Goal: Navigation & Orientation: Go to known website

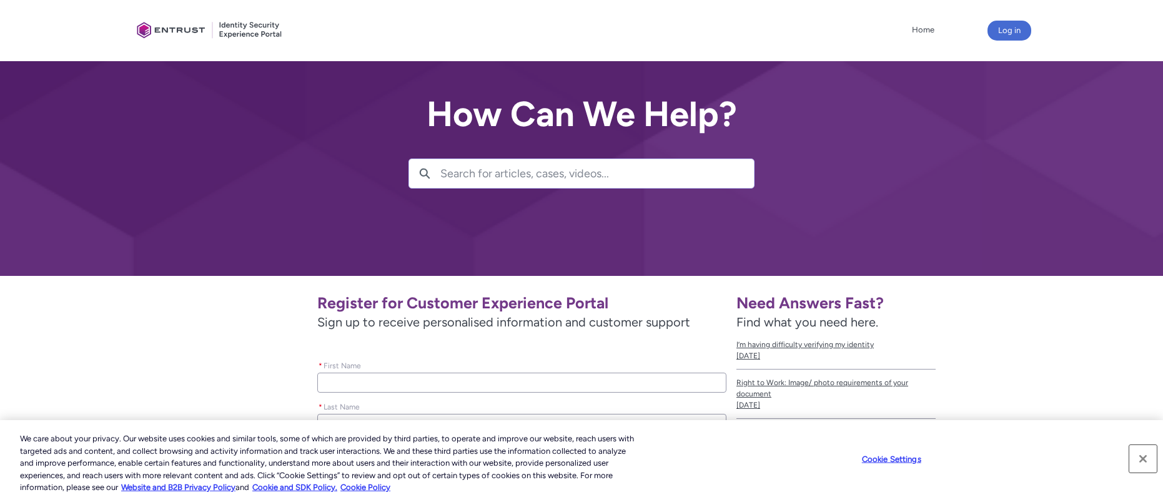
click at [1150, 452] on button "Close" at bounding box center [1143, 459] width 27 height 27
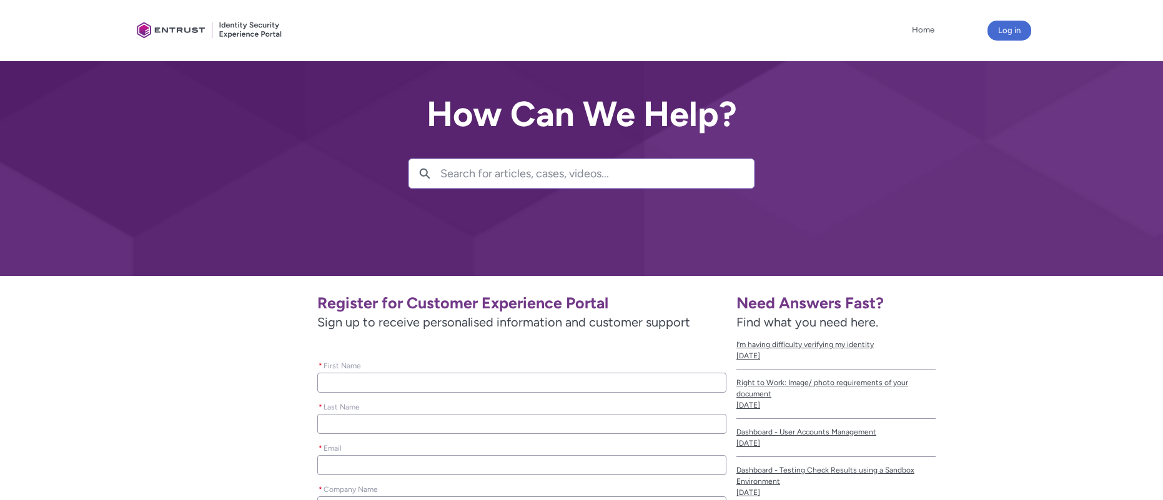
click at [171, 31] on div at bounding box center [210, 30] width 156 height 49
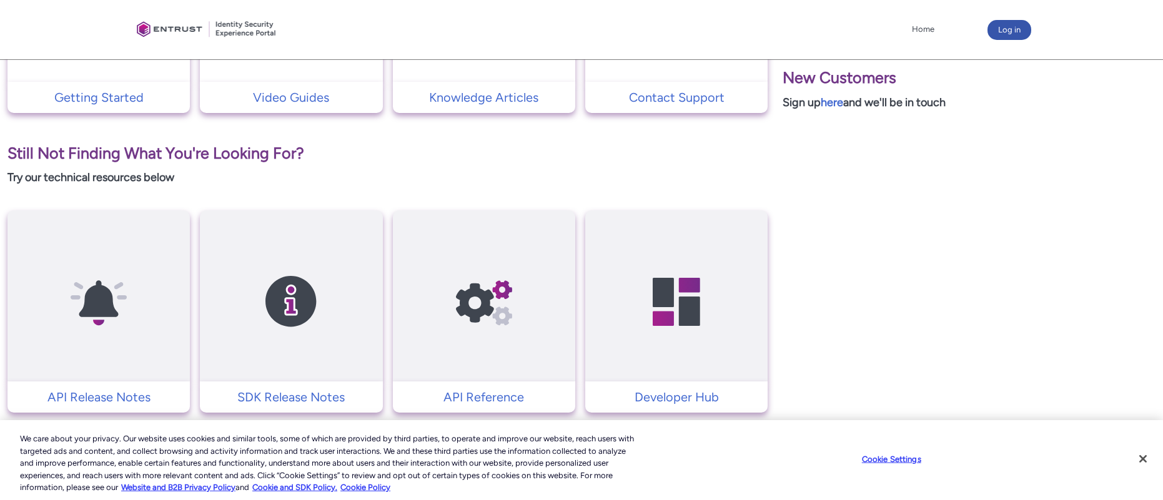
scroll to position [441, 0]
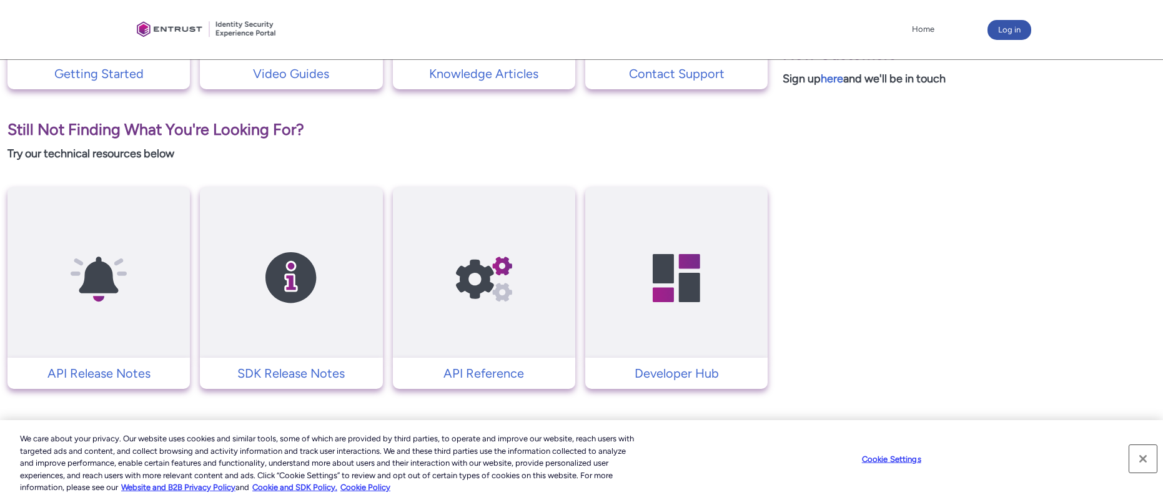
click at [1142, 452] on button "Close" at bounding box center [1143, 459] width 27 height 27
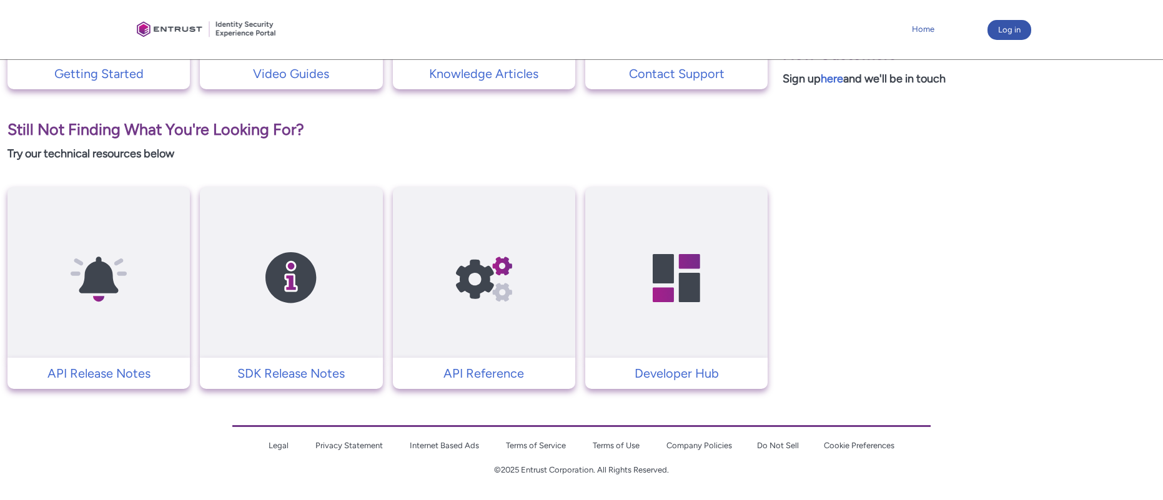
click at [919, 31] on link "Home" at bounding box center [923, 29] width 29 height 19
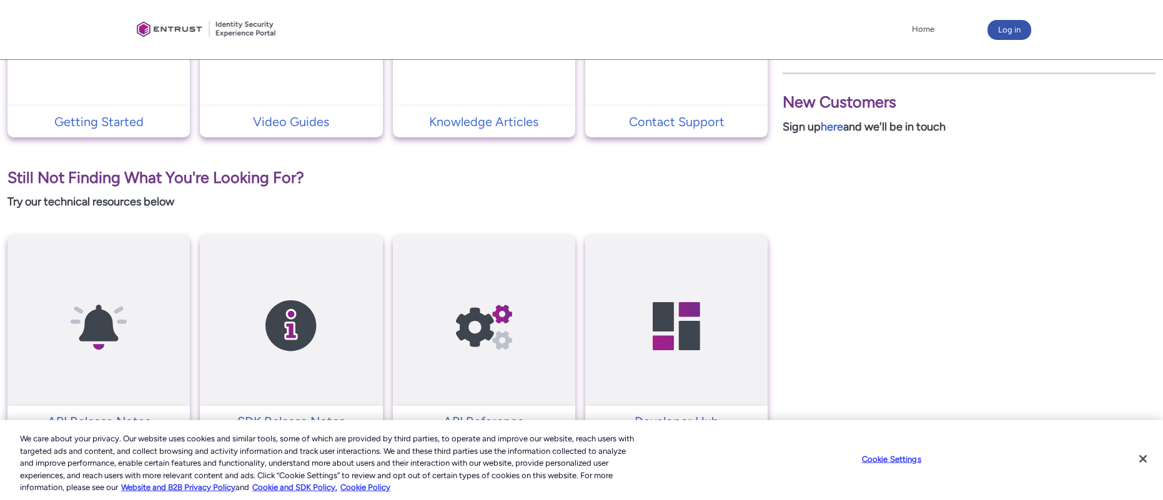
scroll to position [441, 0]
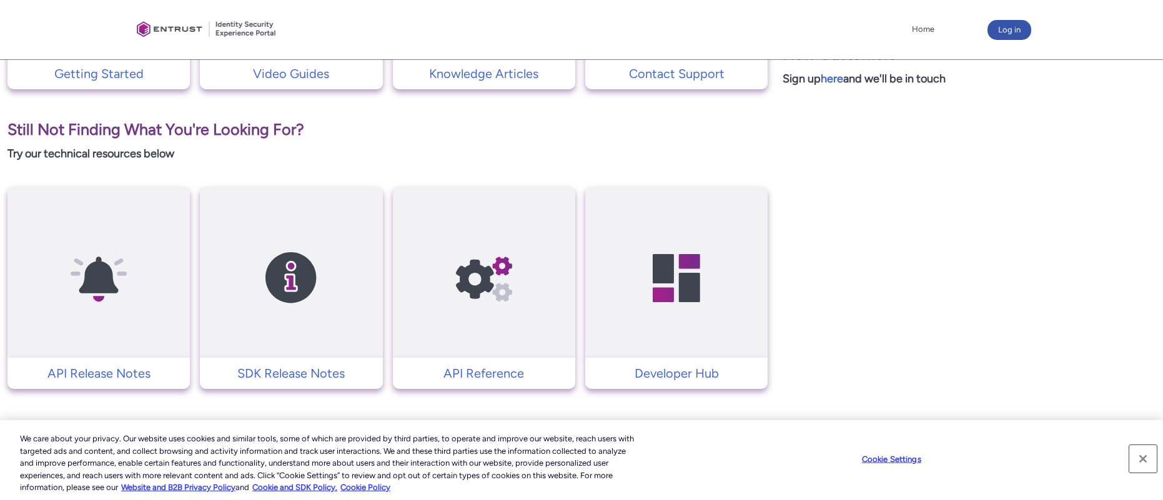
click at [1145, 452] on button "Close" at bounding box center [1143, 459] width 27 height 27
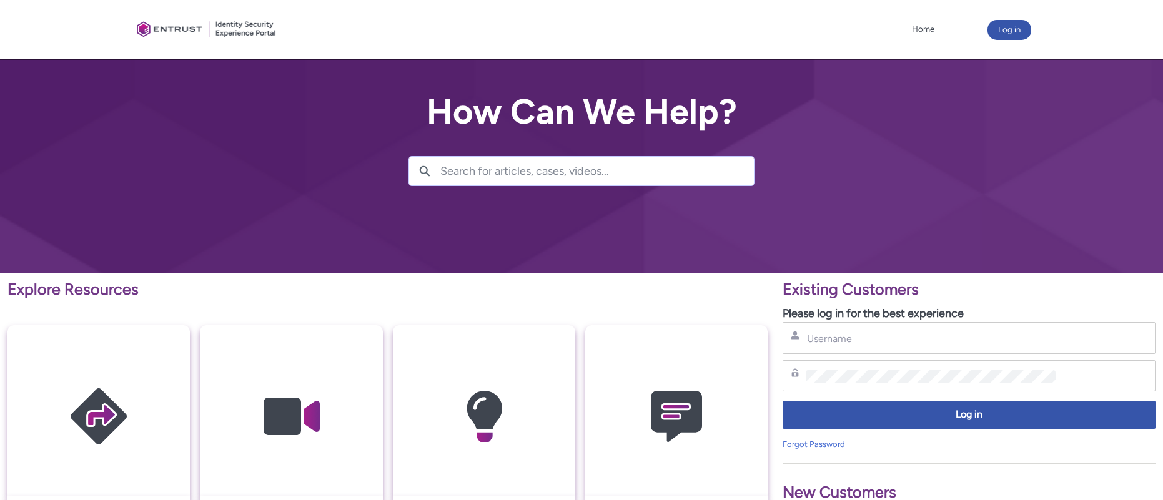
scroll to position [0, 0]
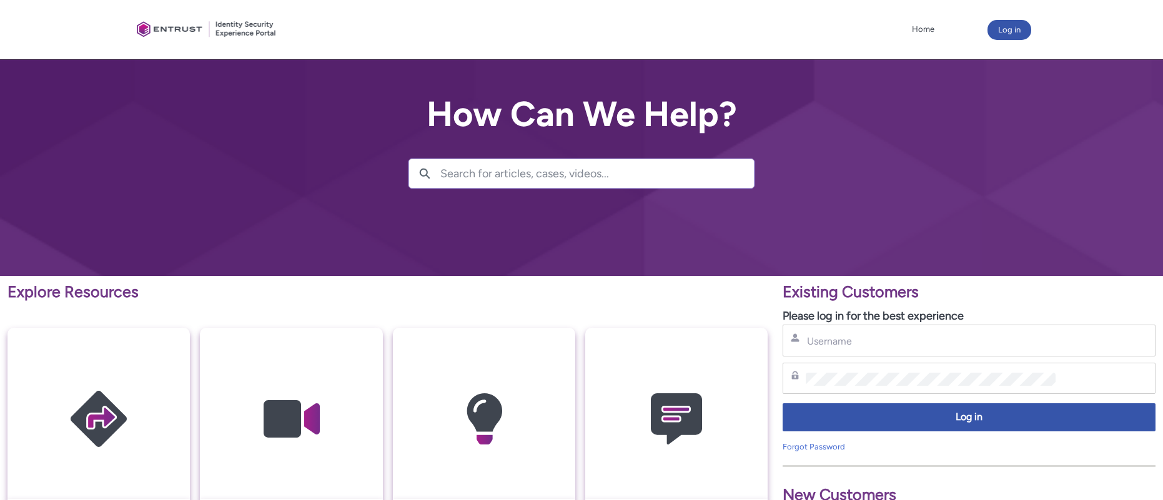
click at [202, 22] on div at bounding box center [207, 29] width 150 height 47
